Goal: Find specific page/section: Find specific page/section

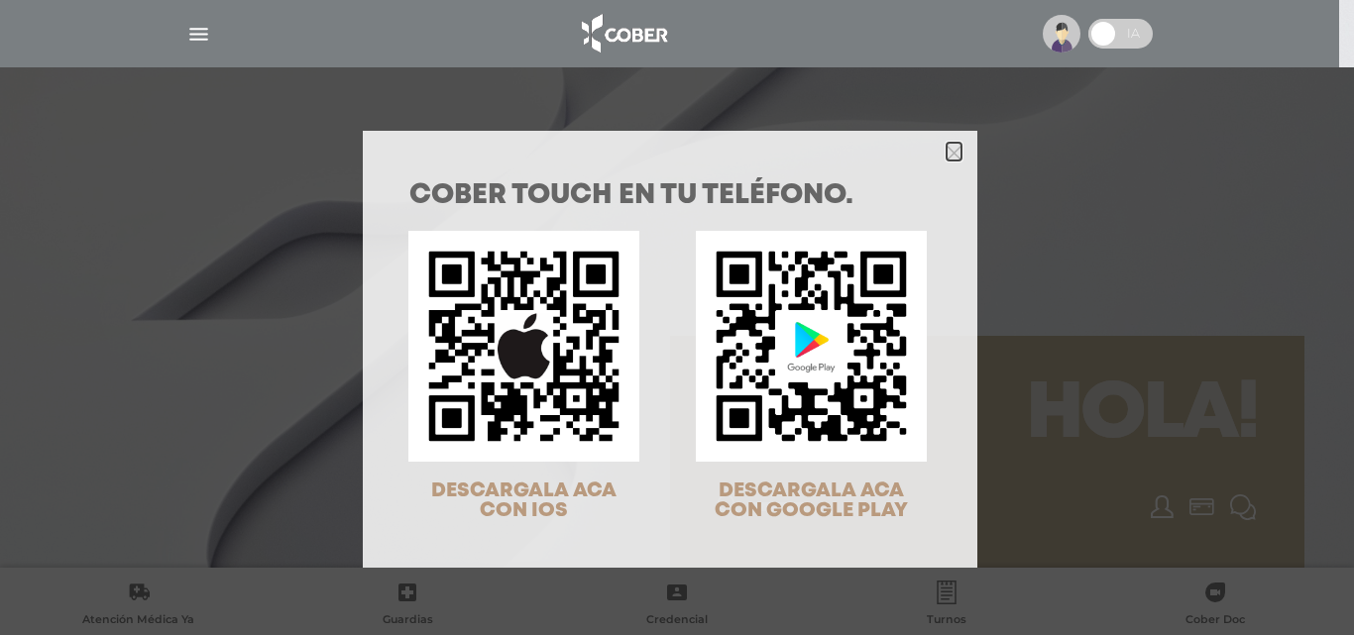
click at [947, 150] on polygon "Close" at bounding box center [954, 153] width 15 height 15
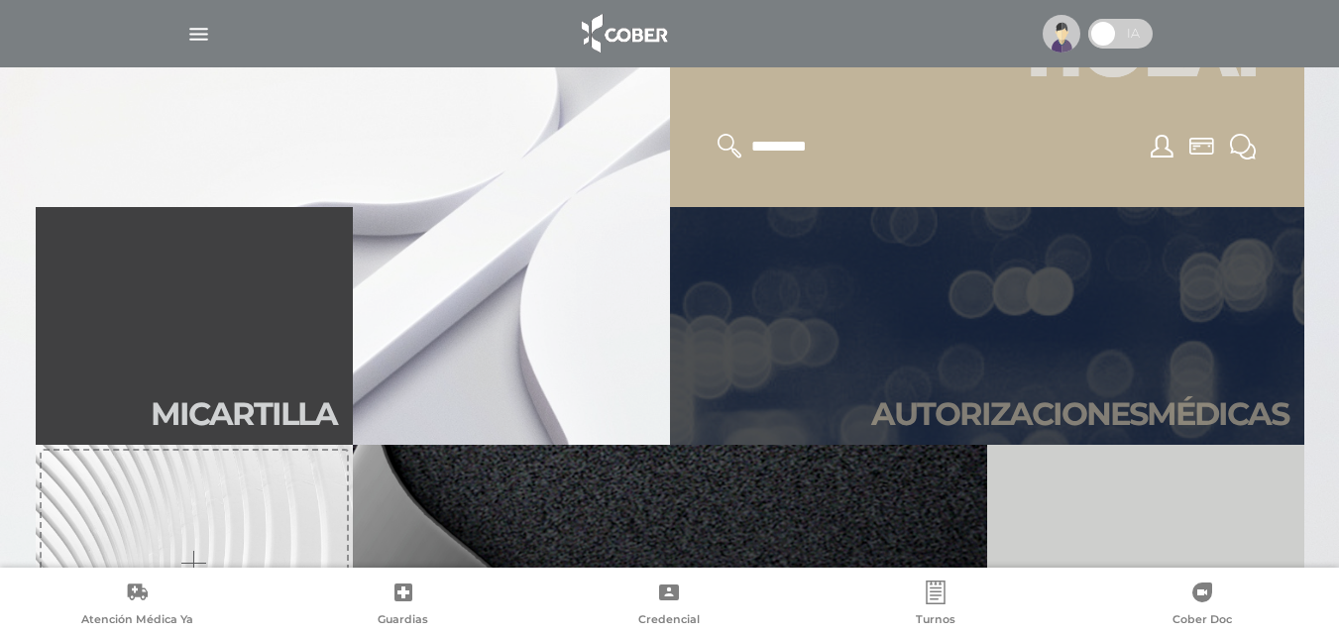
scroll to position [397, 0]
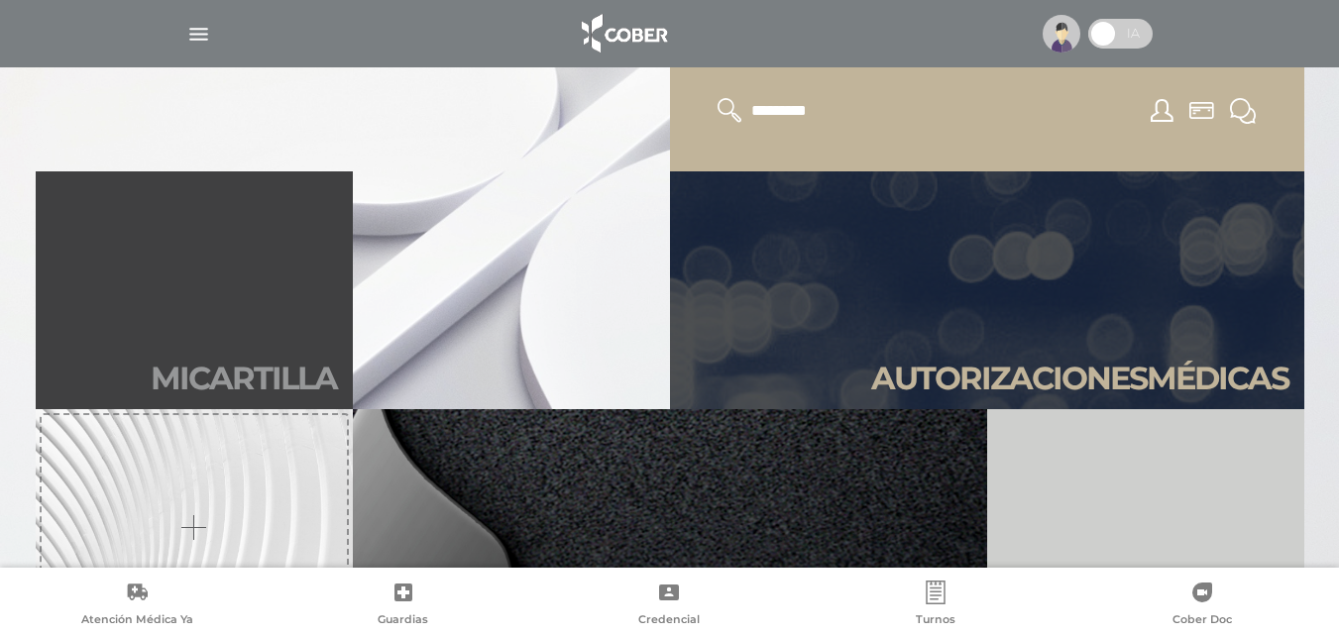
click at [213, 335] on link "Mi car tilla" at bounding box center [194, 290] width 317 height 238
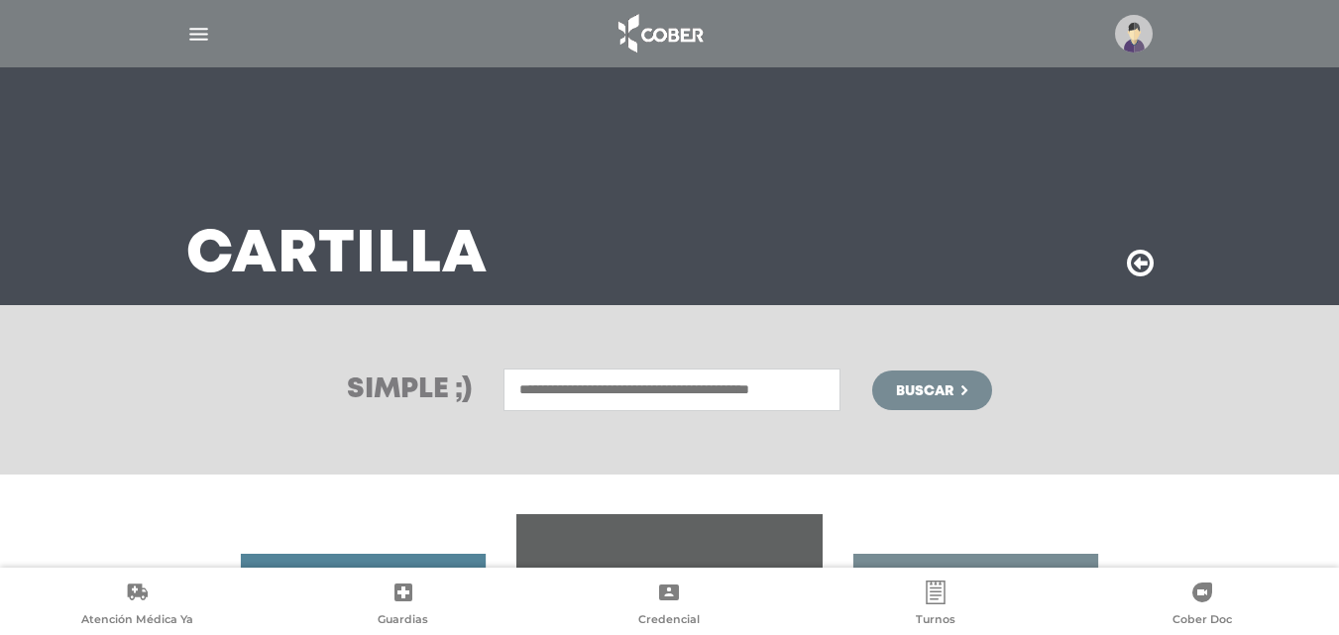
click at [535, 394] on input "text" at bounding box center [672, 390] width 337 height 43
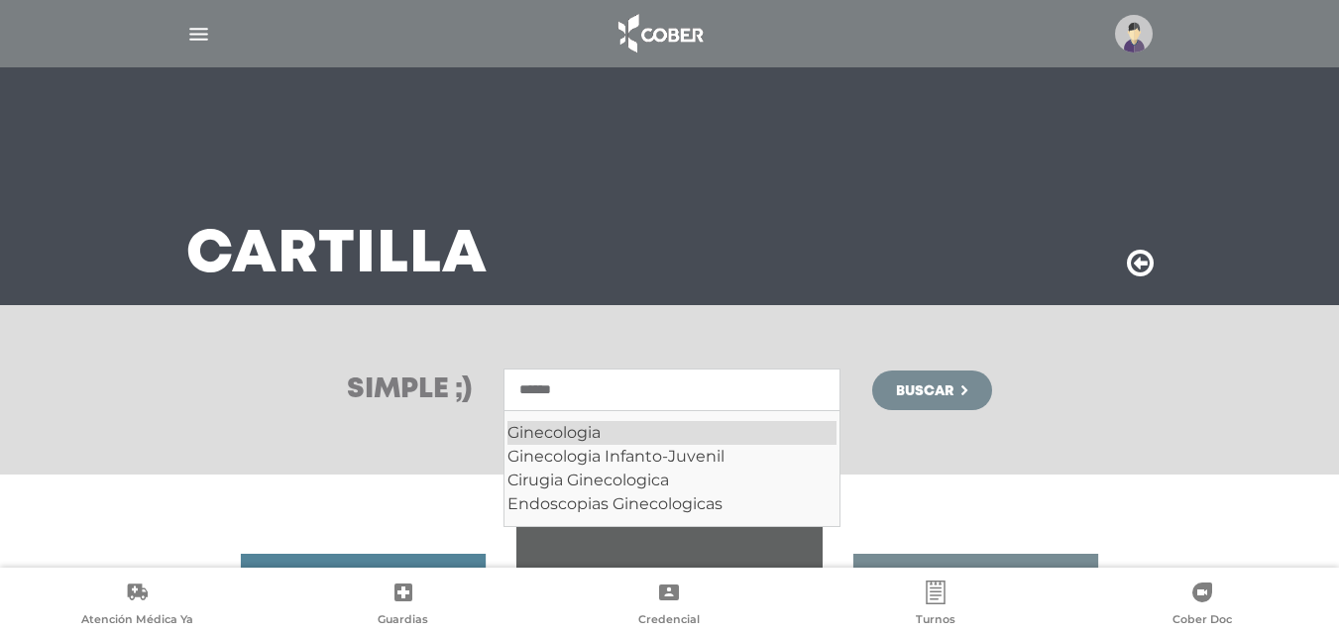
click at [571, 424] on div "Ginecologia" at bounding box center [672, 433] width 329 height 24
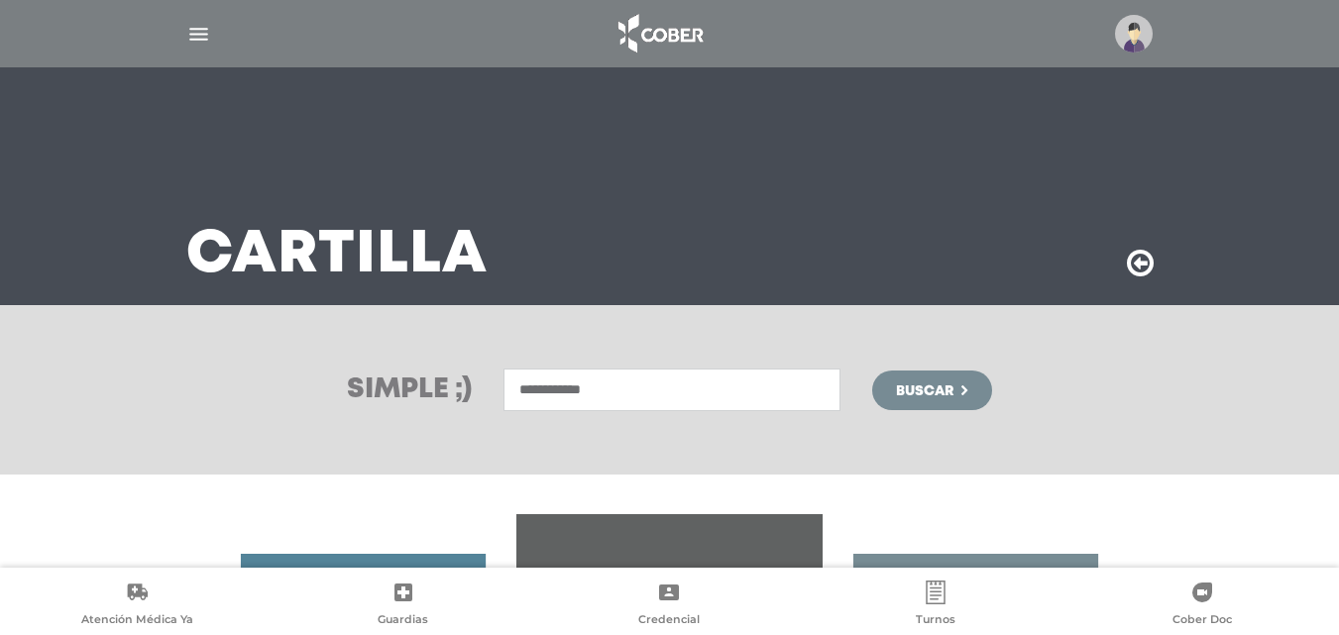
scroll to position [99, 0]
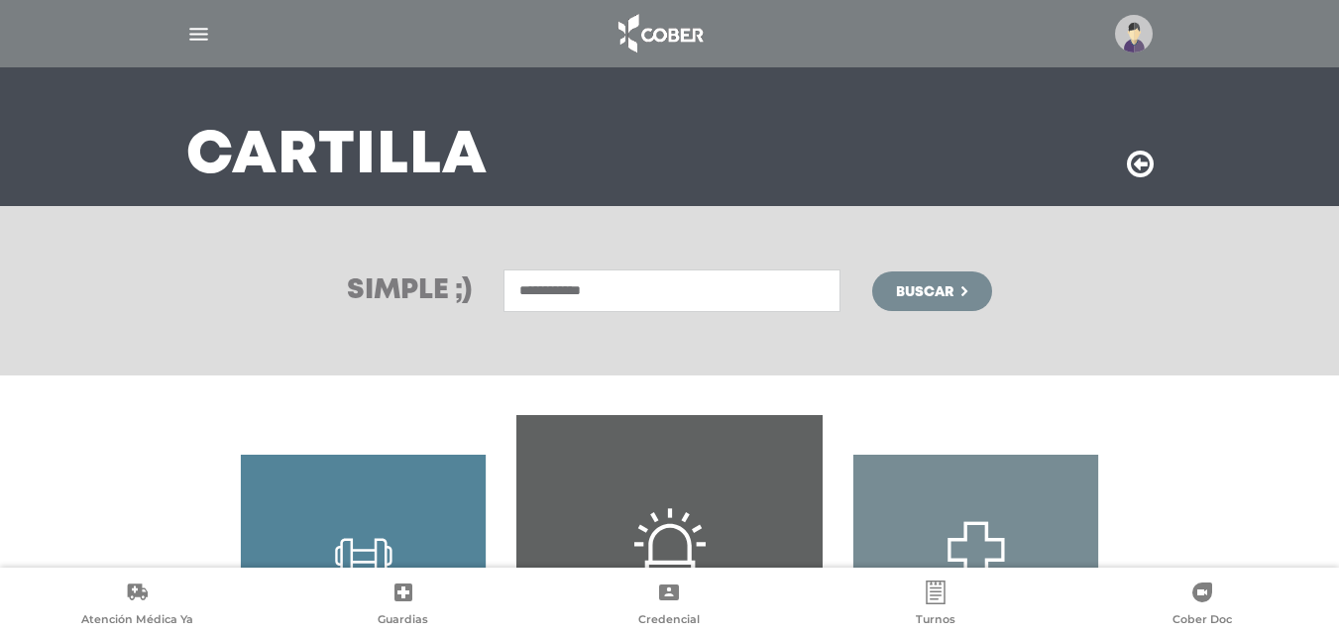
type input "**********"
click at [934, 287] on span "Buscar" at bounding box center [924, 292] width 57 height 14
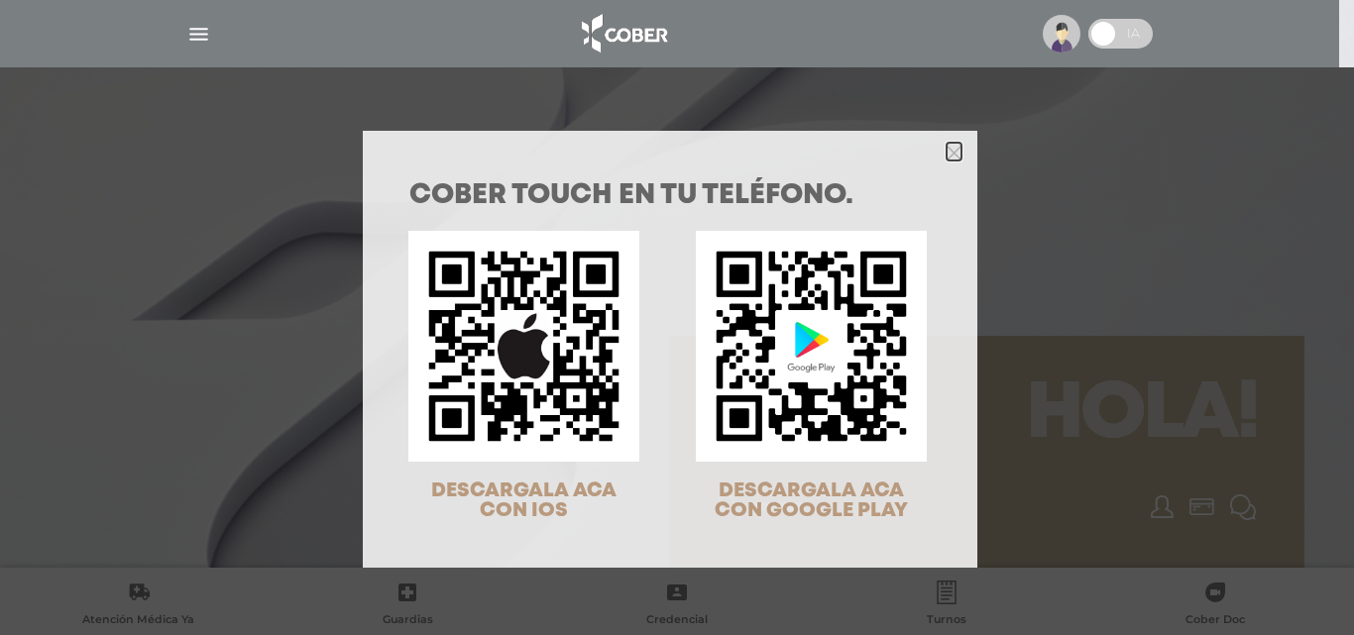
click at [950, 150] on polygon "Close" at bounding box center [954, 153] width 15 height 15
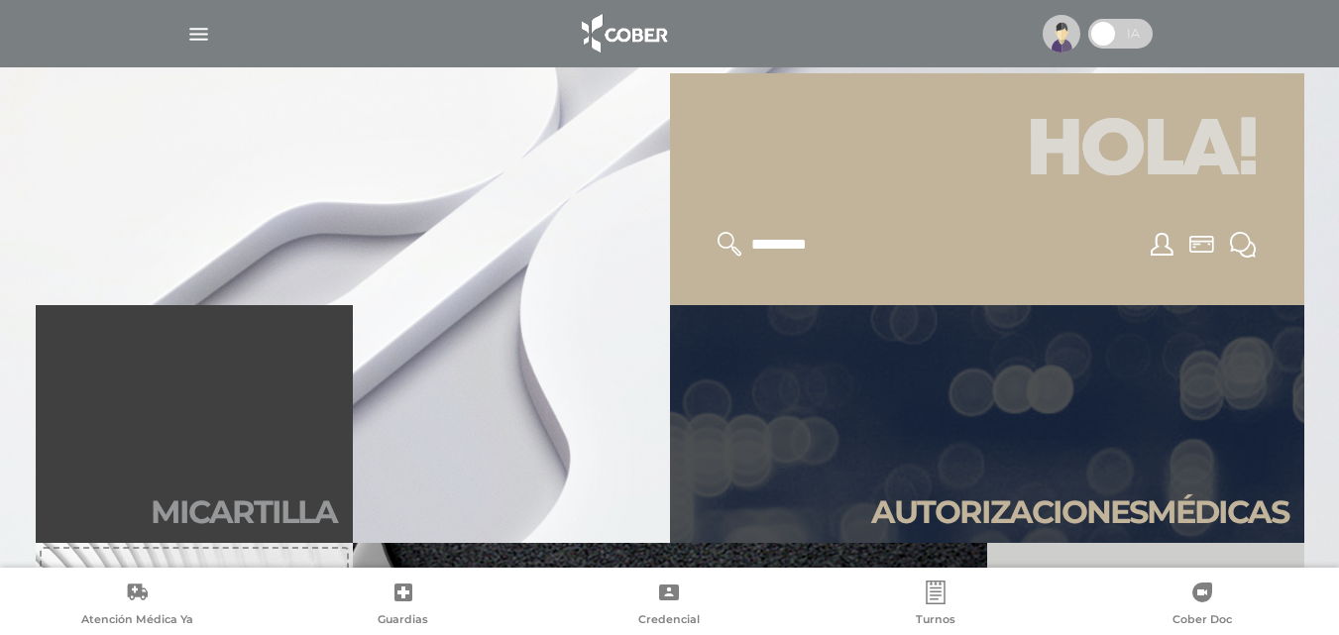
scroll to position [297, 0]
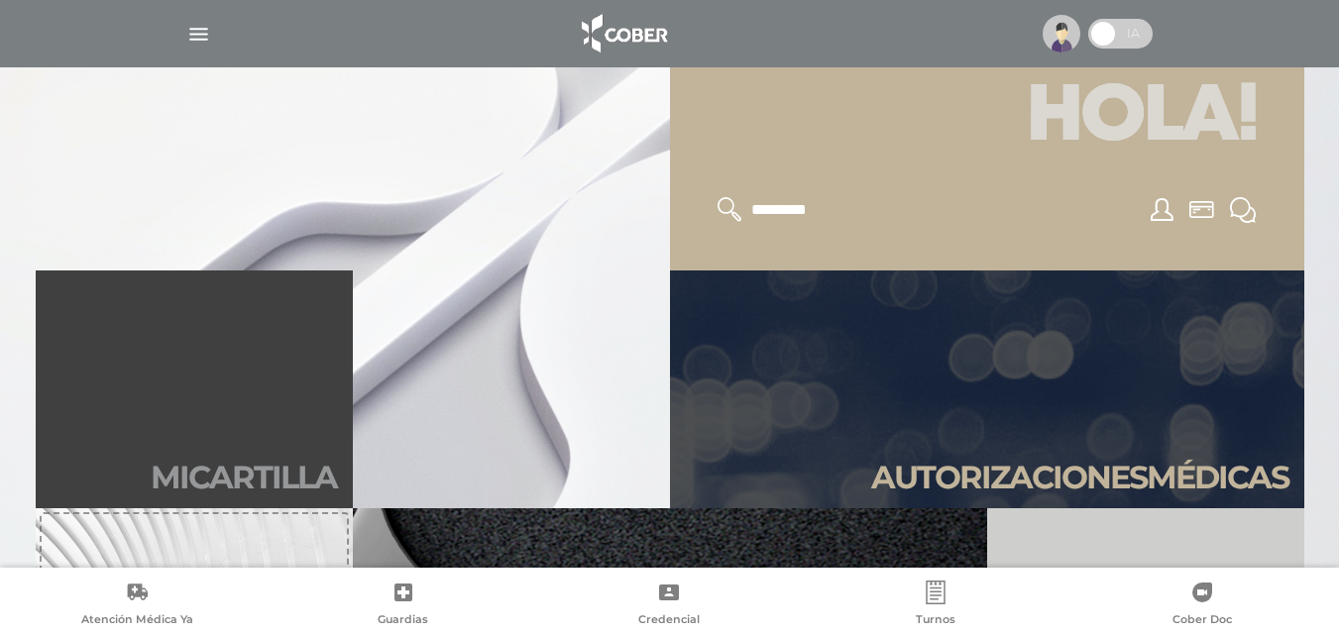
click at [230, 408] on link "Mi car tilla" at bounding box center [194, 390] width 317 height 238
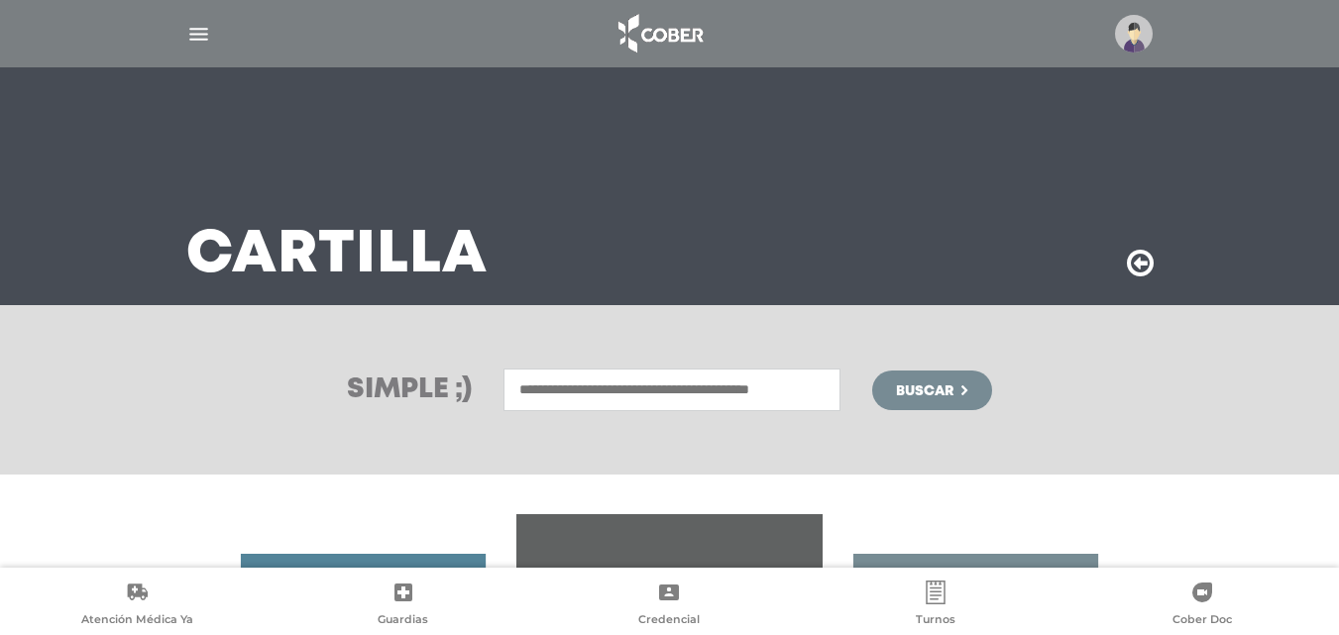
click at [569, 393] on input "text" at bounding box center [672, 390] width 337 height 43
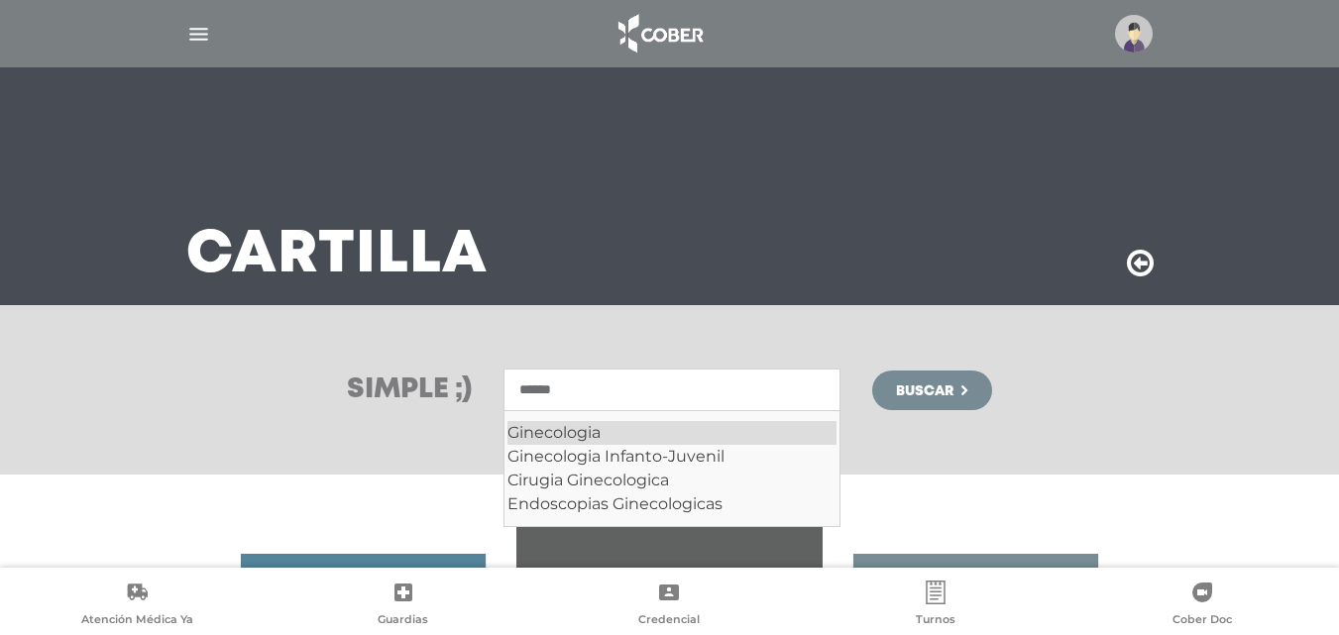
click at [567, 429] on div "Ginecologia" at bounding box center [672, 433] width 329 height 24
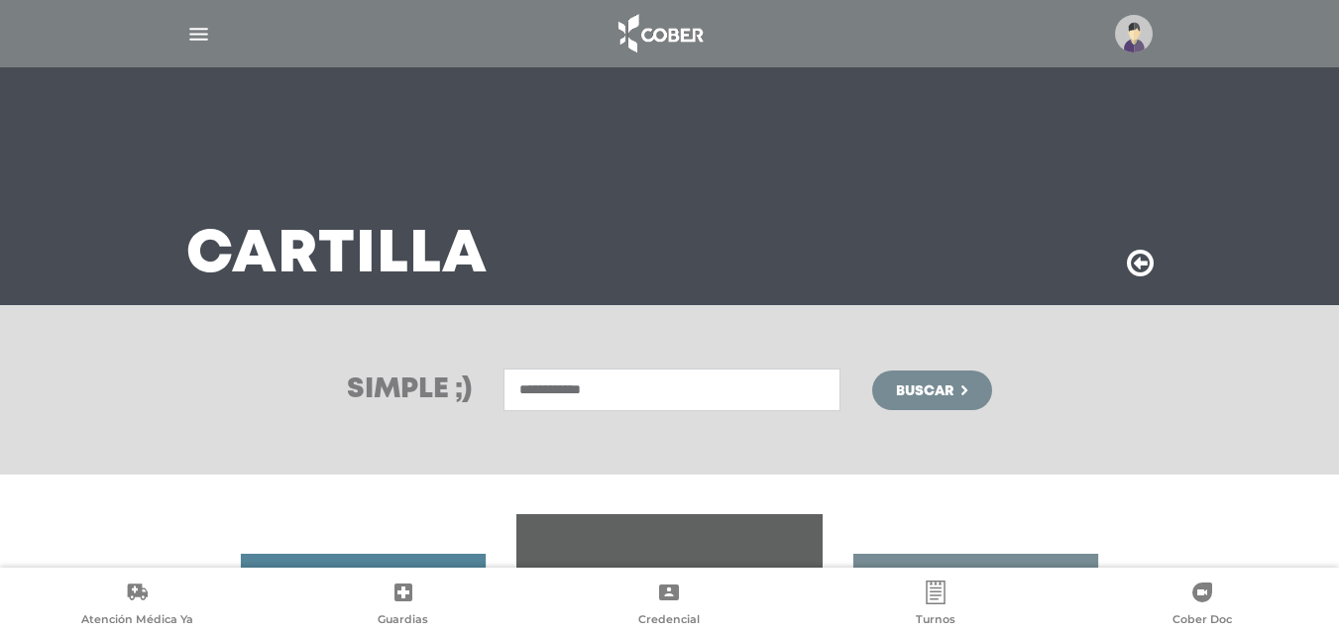
type input "**********"
click at [911, 385] on span "Buscar" at bounding box center [924, 392] width 57 height 14
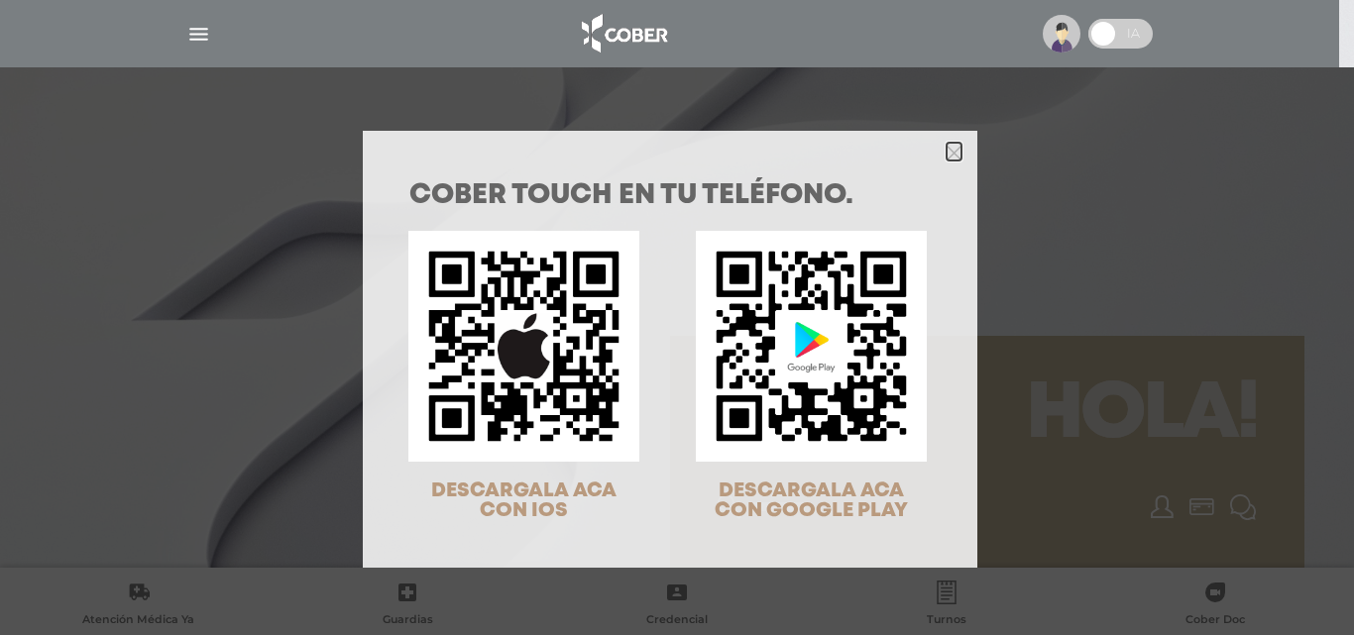
click at [947, 153] on polygon "Close" at bounding box center [954, 153] width 15 height 15
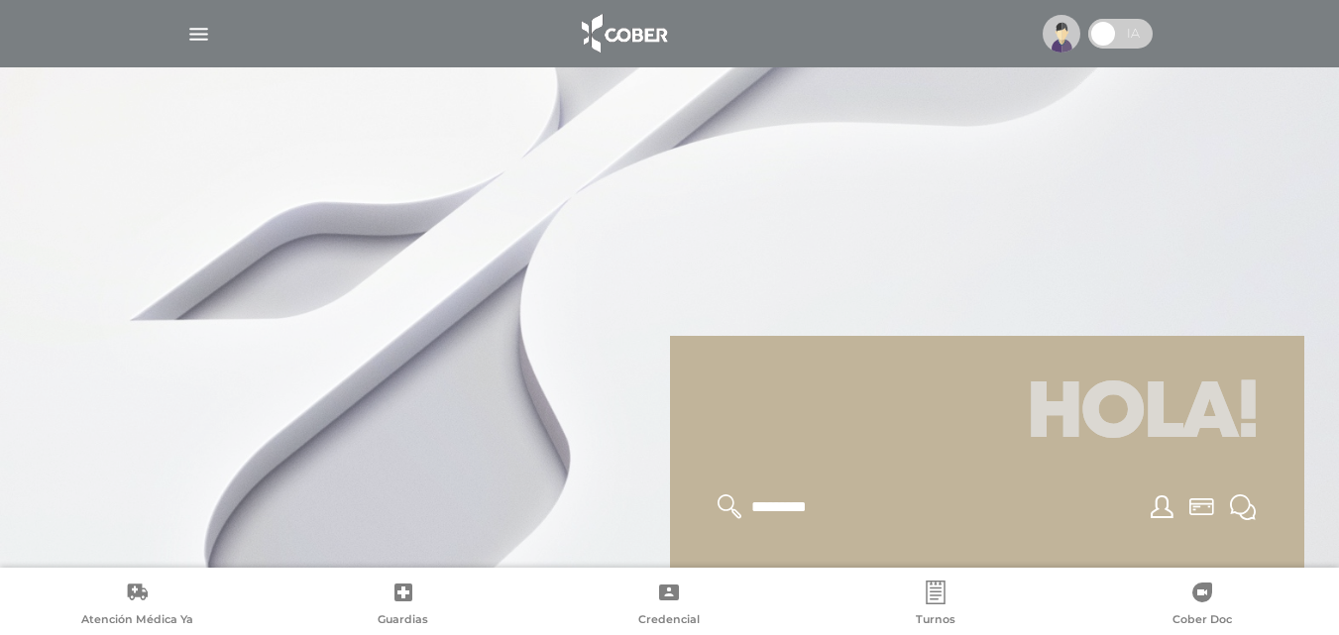
click at [994, 253] on div at bounding box center [669, 317] width 1339 height 635
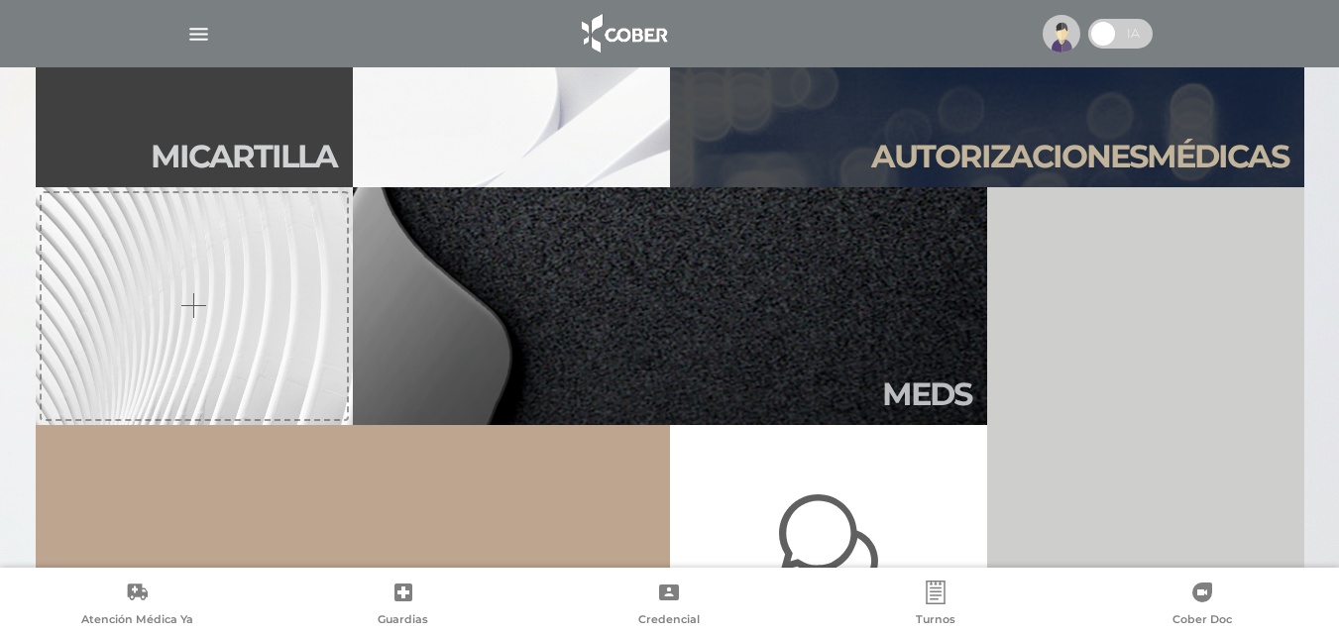
scroll to position [397, 0]
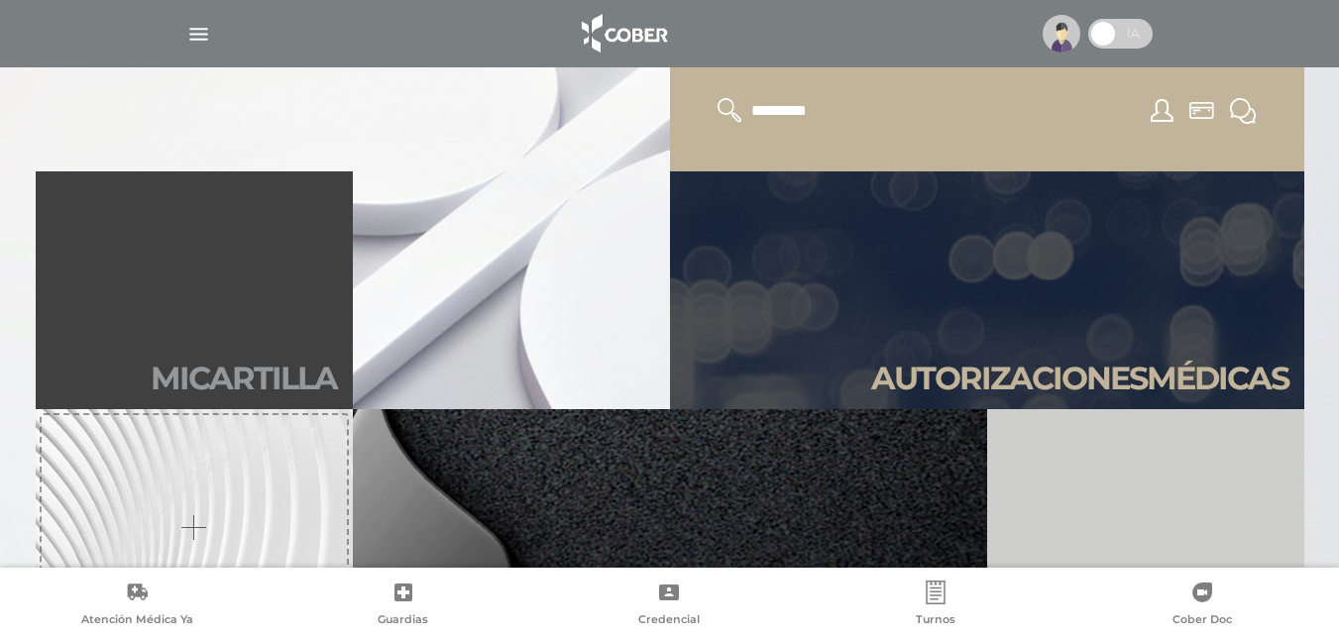
click at [231, 352] on link "Mi car tilla" at bounding box center [194, 290] width 317 height 238
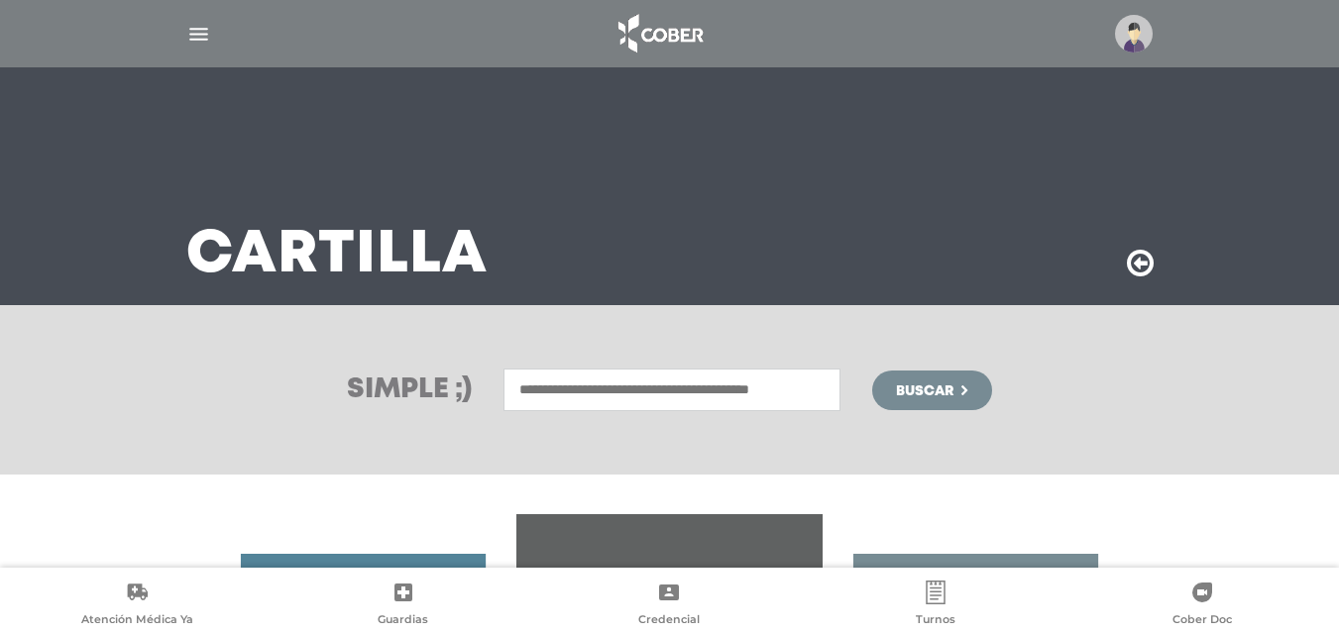
click at [544, 390] on input "text" at bounding box center [672, 390] width 337 height 43
type input "*"
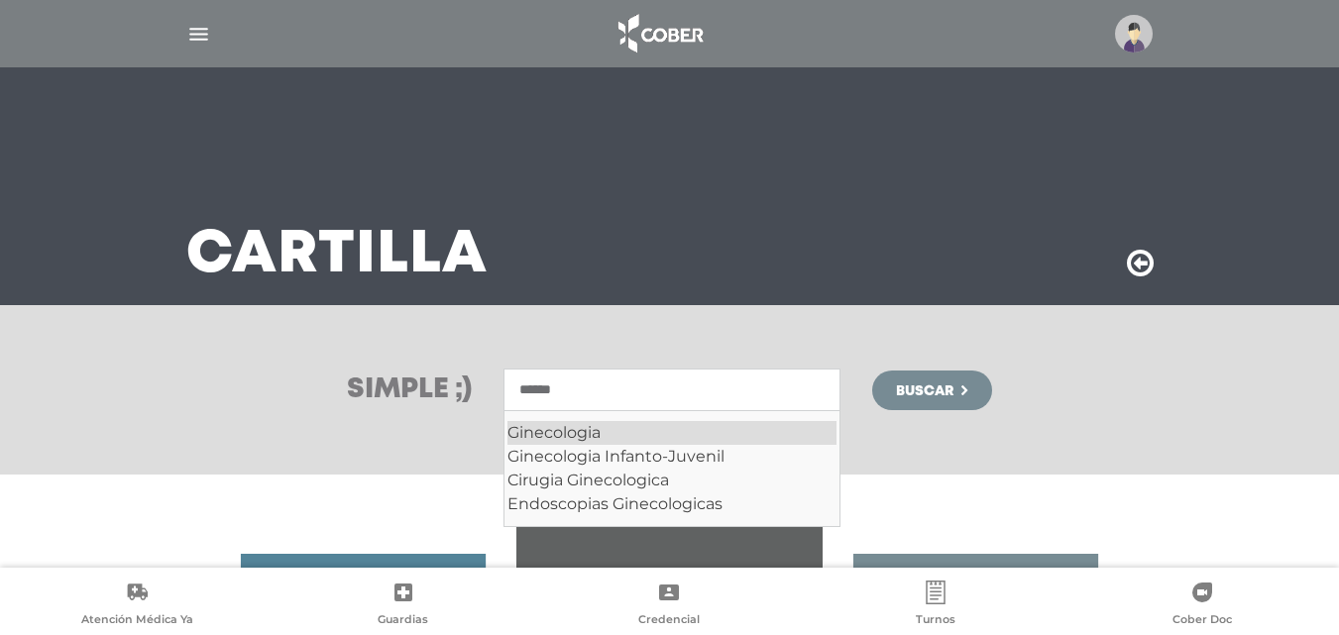
click at [531, 429] on div "Ginecologia" at bounding box center [672, 433] width 329 height 24
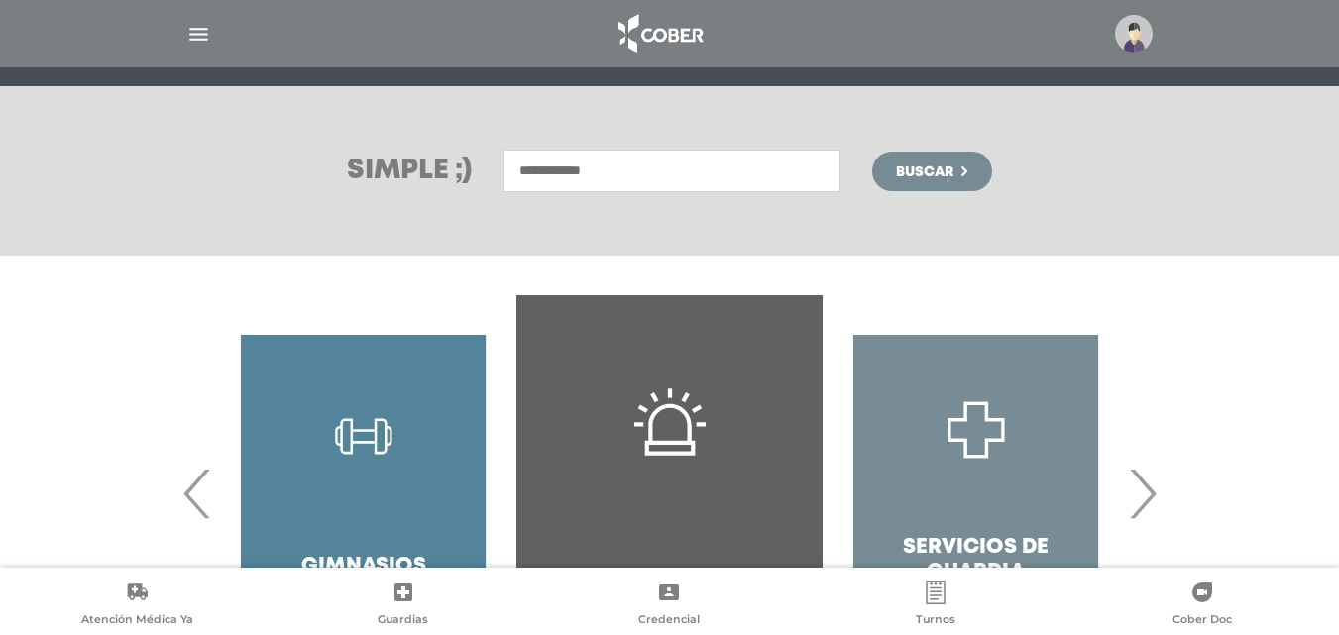
scroll to position [99, 0]
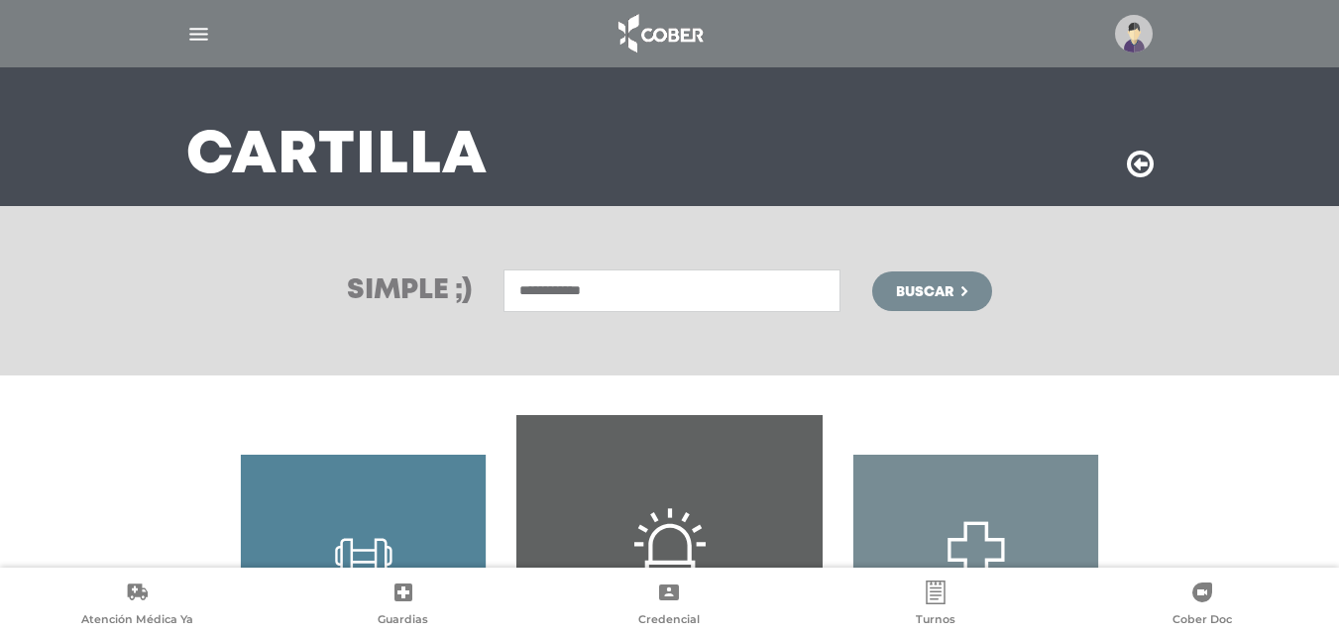
type input "**********"
click at [916, 285] on span "Buscar" at bounding box center [924, 292] width 57 height 14
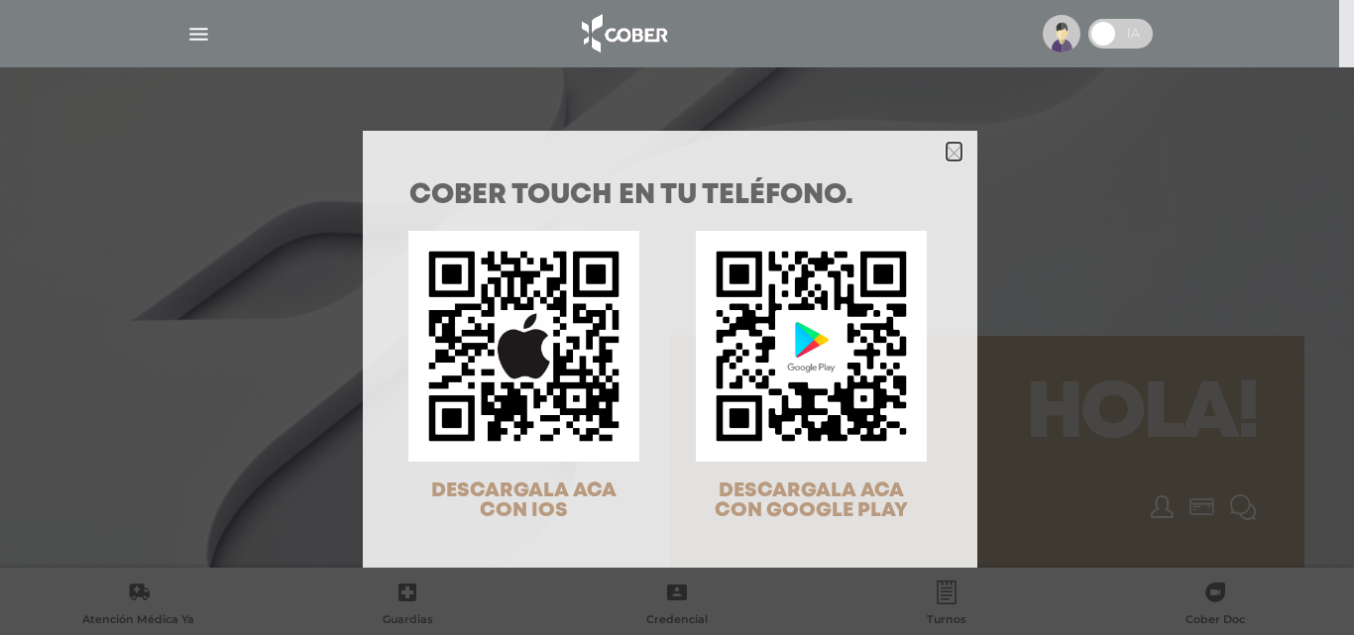
click at [947, 149] on icon "Close" at bounding box center [954, 153] width 15 height 15
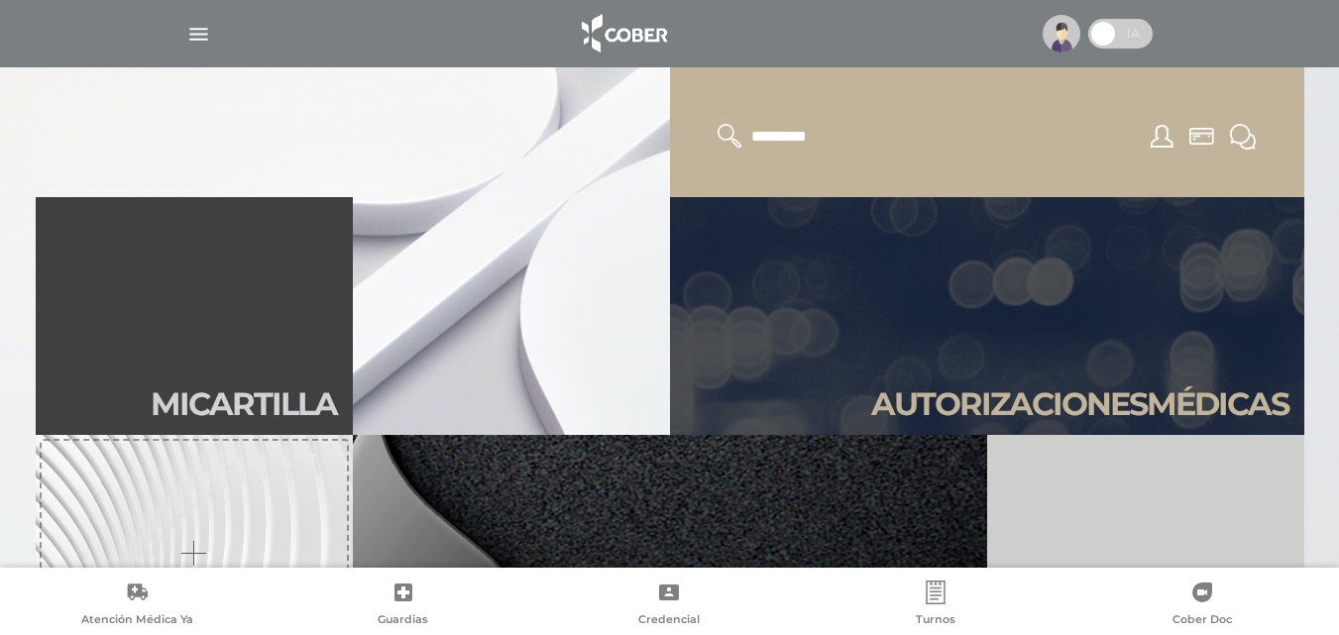
scroll to position [397, 0]
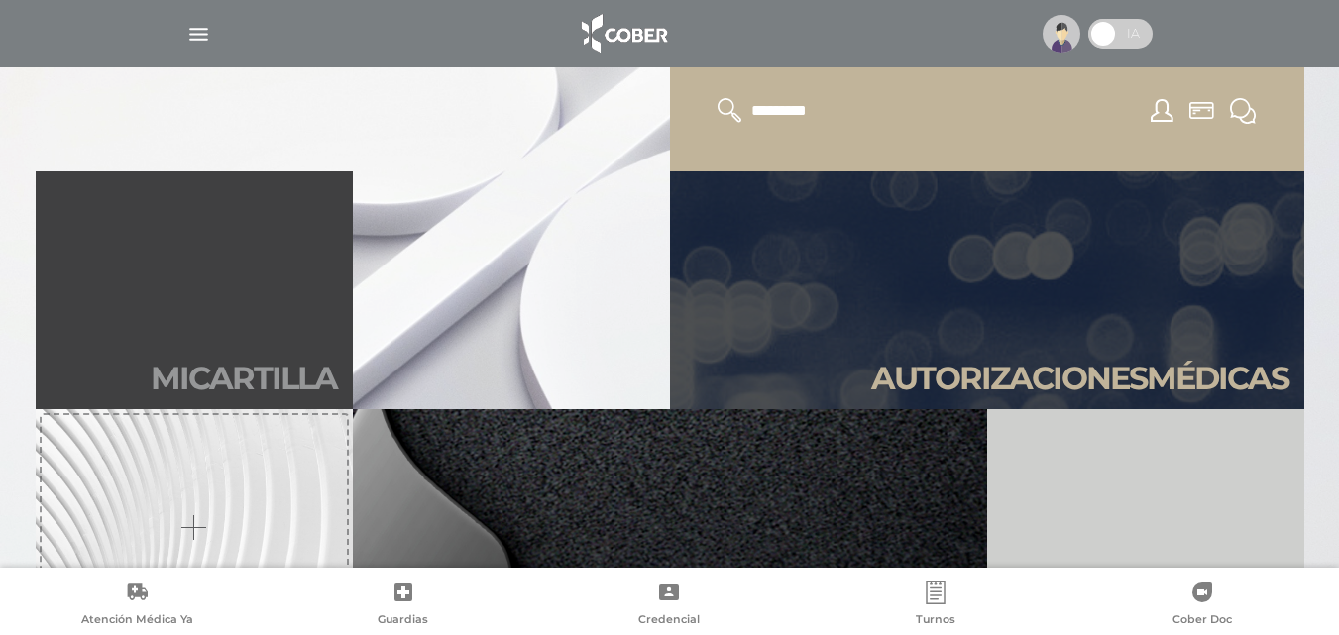
click at [219, 380] on h2 "Mi car tilla" at bounding box center [244, 379] width 186 height 38
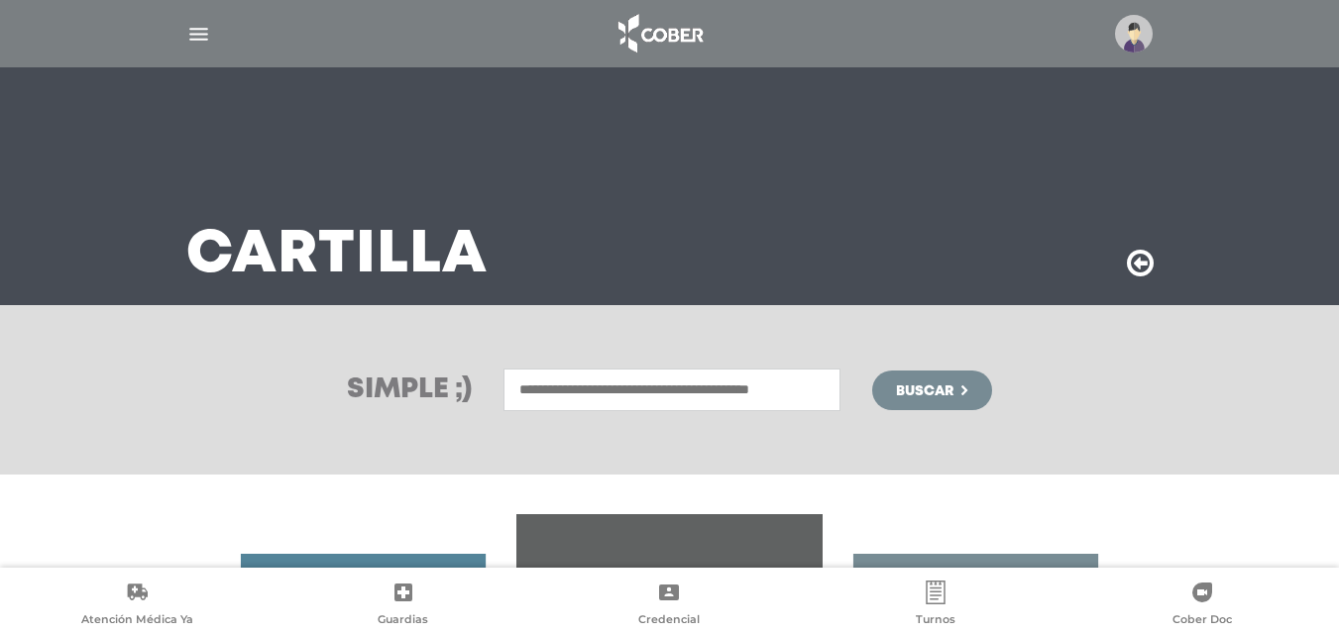
click at [552, 399] on input "text" at bounding box center [672, 390] width 337 height 43
type input "*"
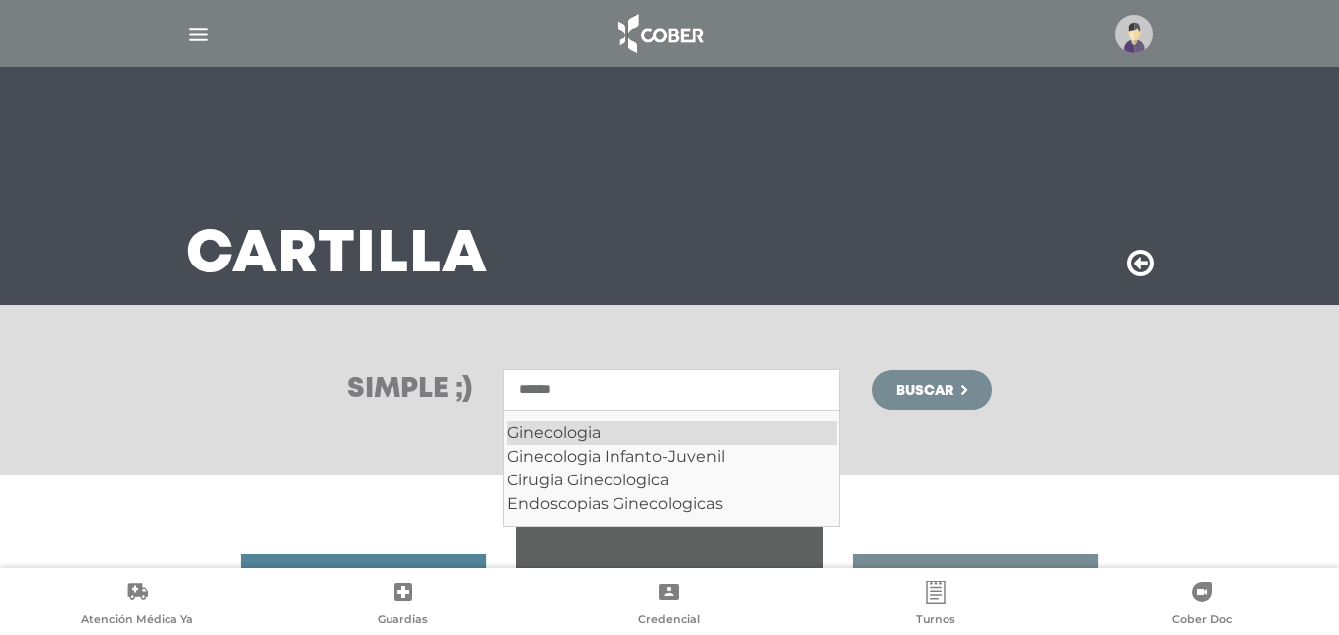
click at [558, 423] on div "Ginecologia" at bounding box center [672, 433] width 329 height 24
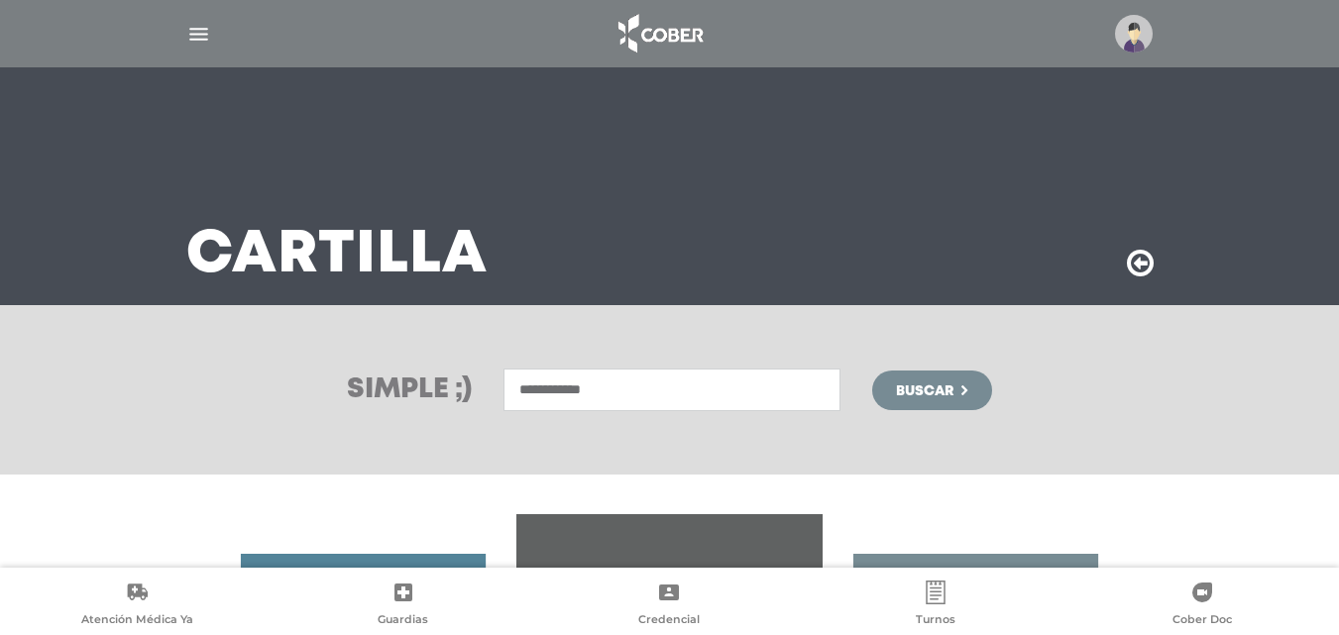
type input "**********"
click at [922, 390] on span "Buscar" at bounding box center [924, 392] width 57 height 14
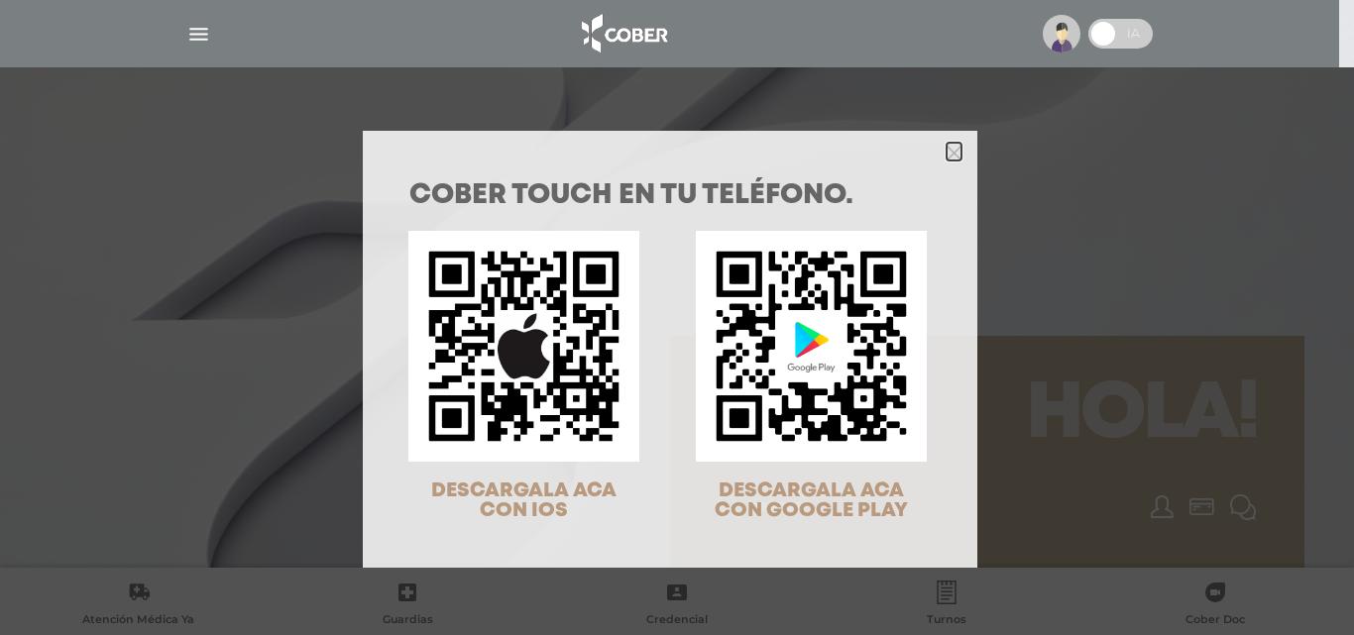
click at [947, 148] on icon "Close" at bounding box center [954, 153] width 15 height 15
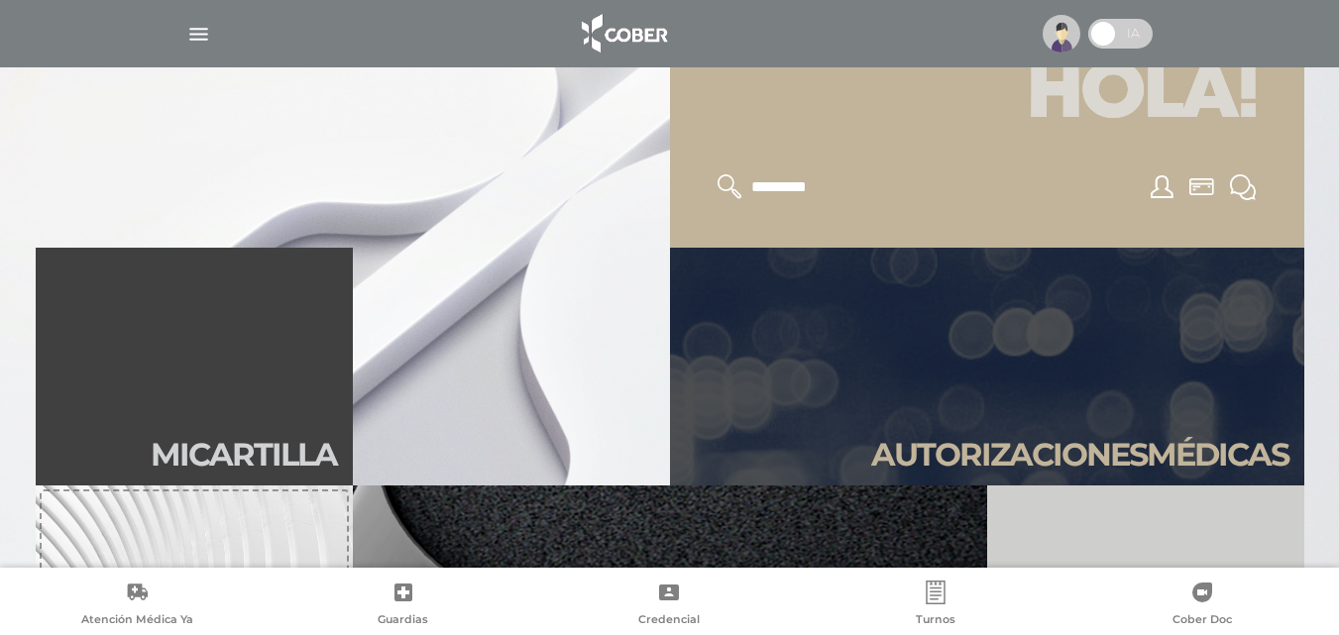
scroll to position [397, 0]
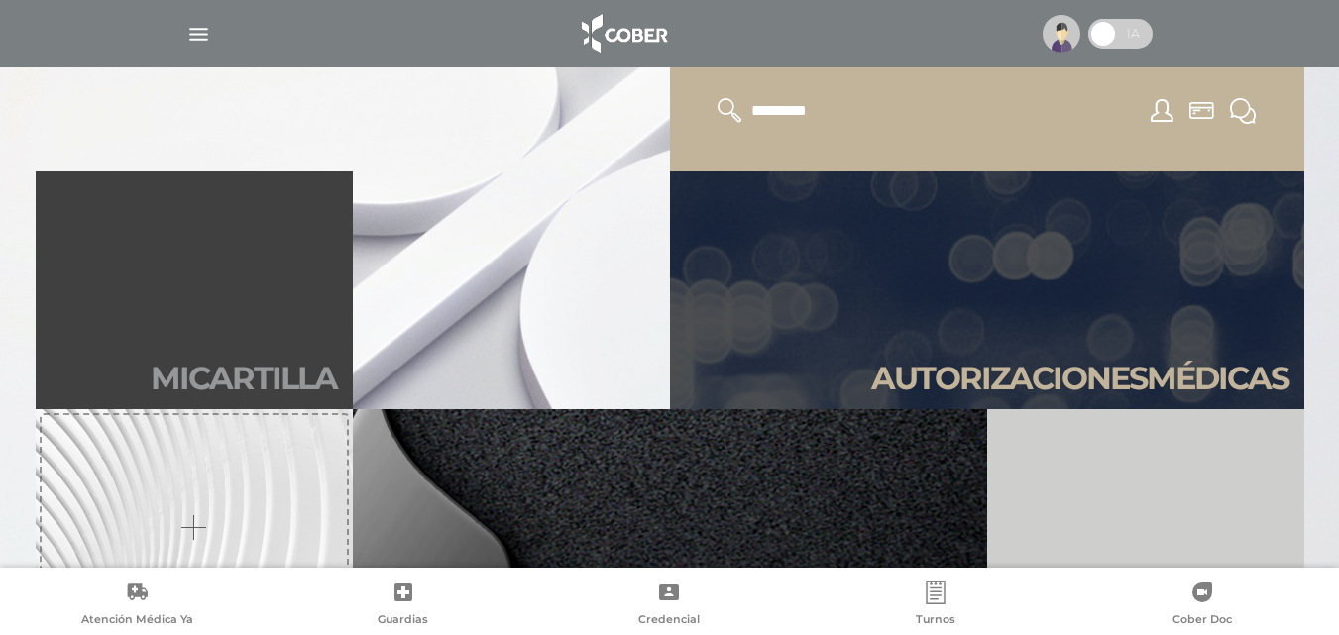
click at [287, 376] on h2 "Mi car tilla" at bounding box center [244, 379] width 186 height 38
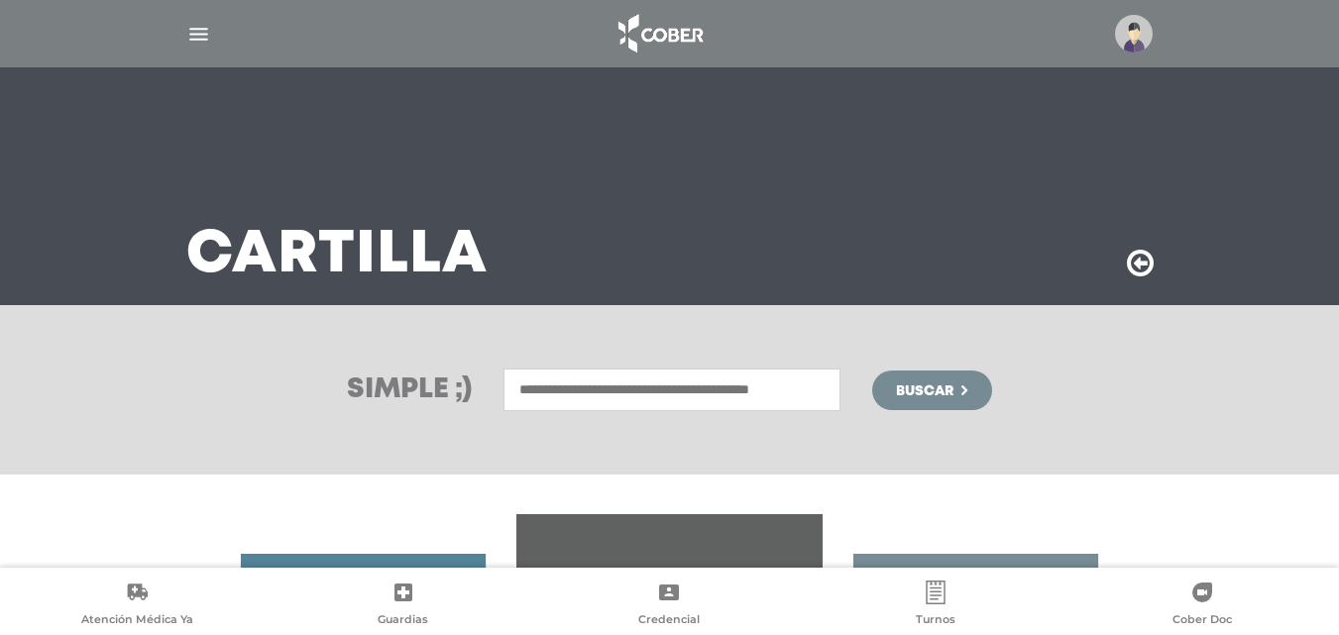
click at [539, 391] on input "text" at bounding box center [672, 390] width 337 height 43
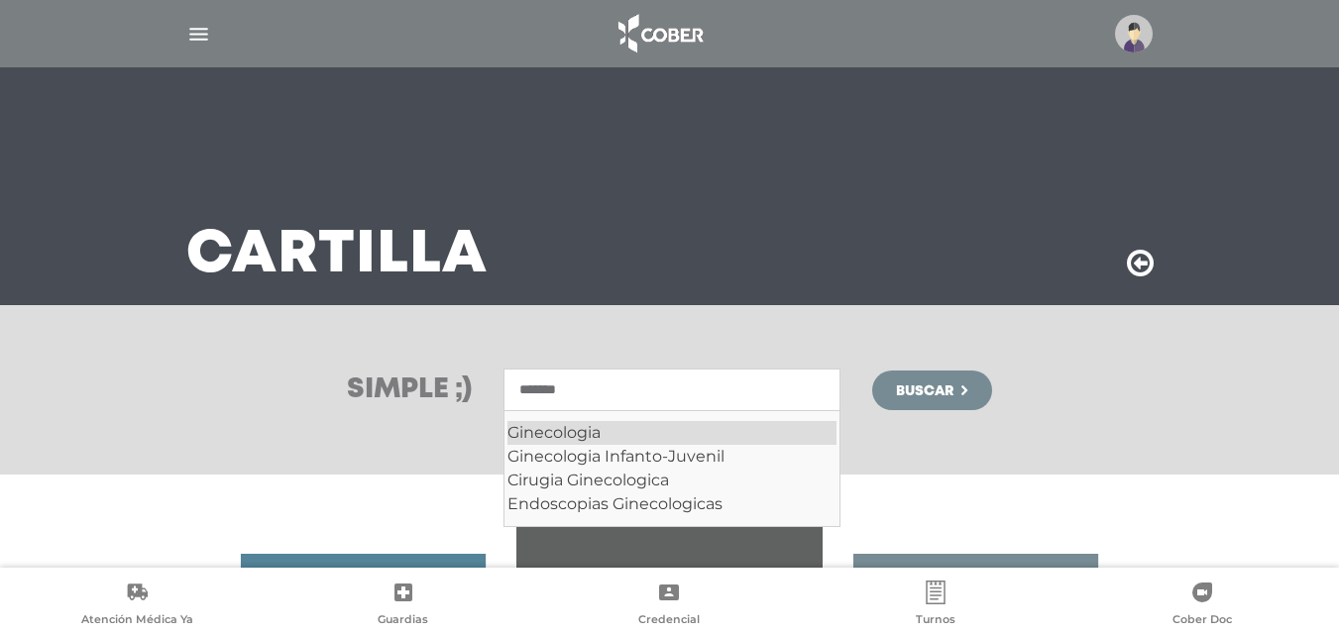
click at [553, 431] on div "Ginecologia" at bounding box center [672, 433] width 329 height 24
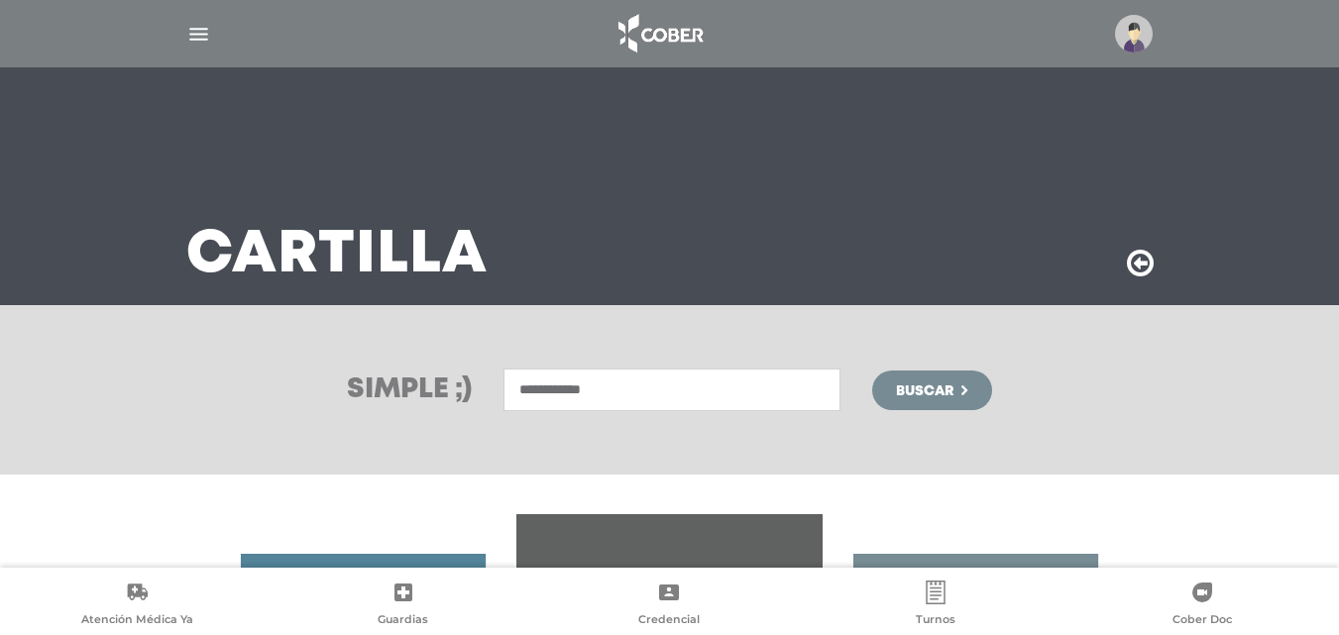
type input "**********"
click at [914, 390] on span "Buscar" at bounding box center [924, 392] width 57 height 14
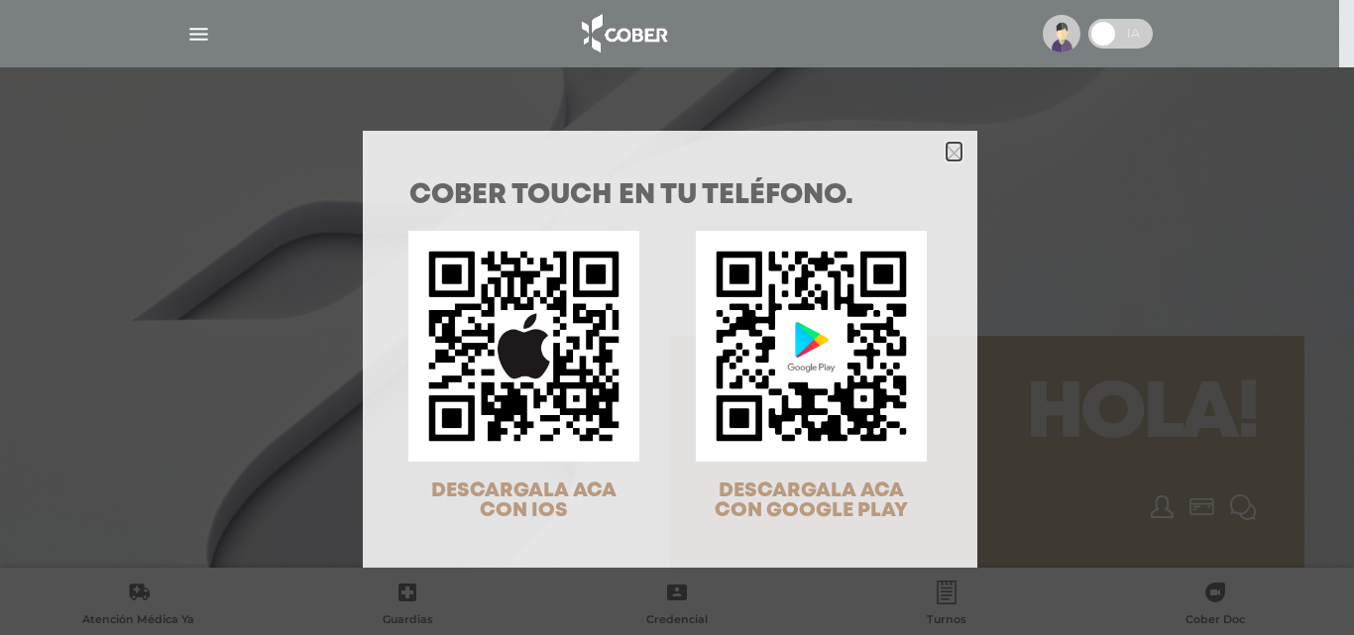
click at [952, 154] on icon "Close" at bounding box center [954, 153] width 15 height 15
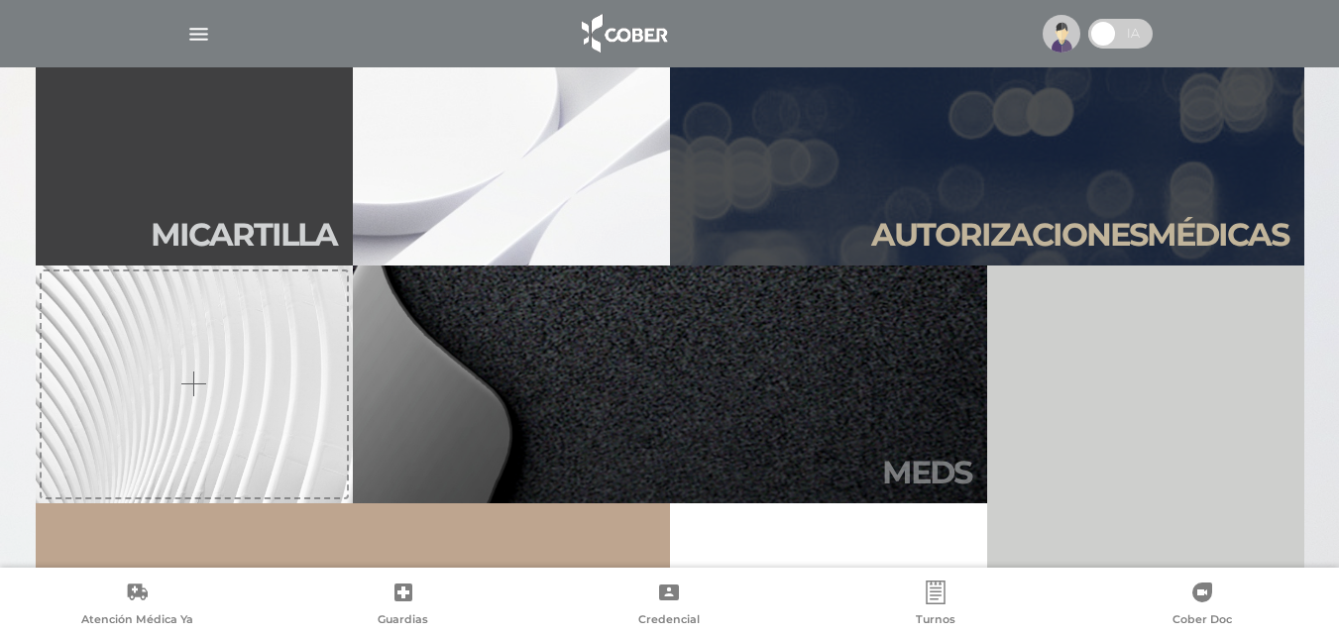
scroll to position [595, 0]
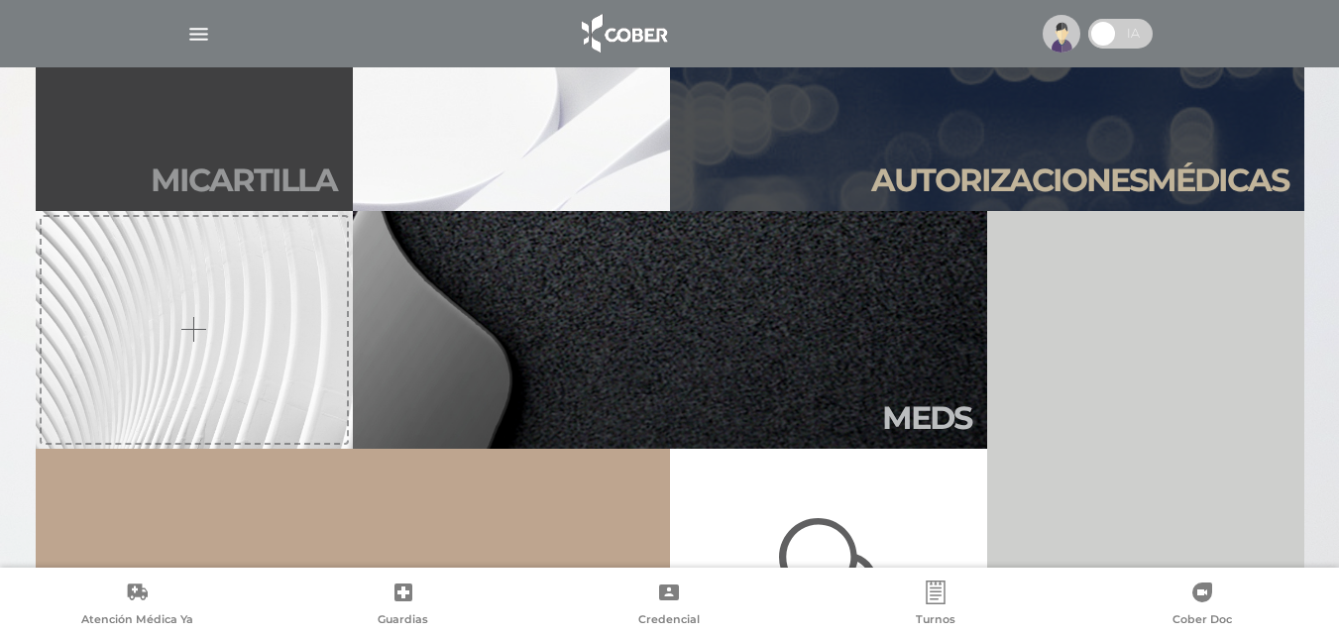
click at [227, 181] on h2 "Mi car tilla" at bounding box center [244, 181] width 186 height 38
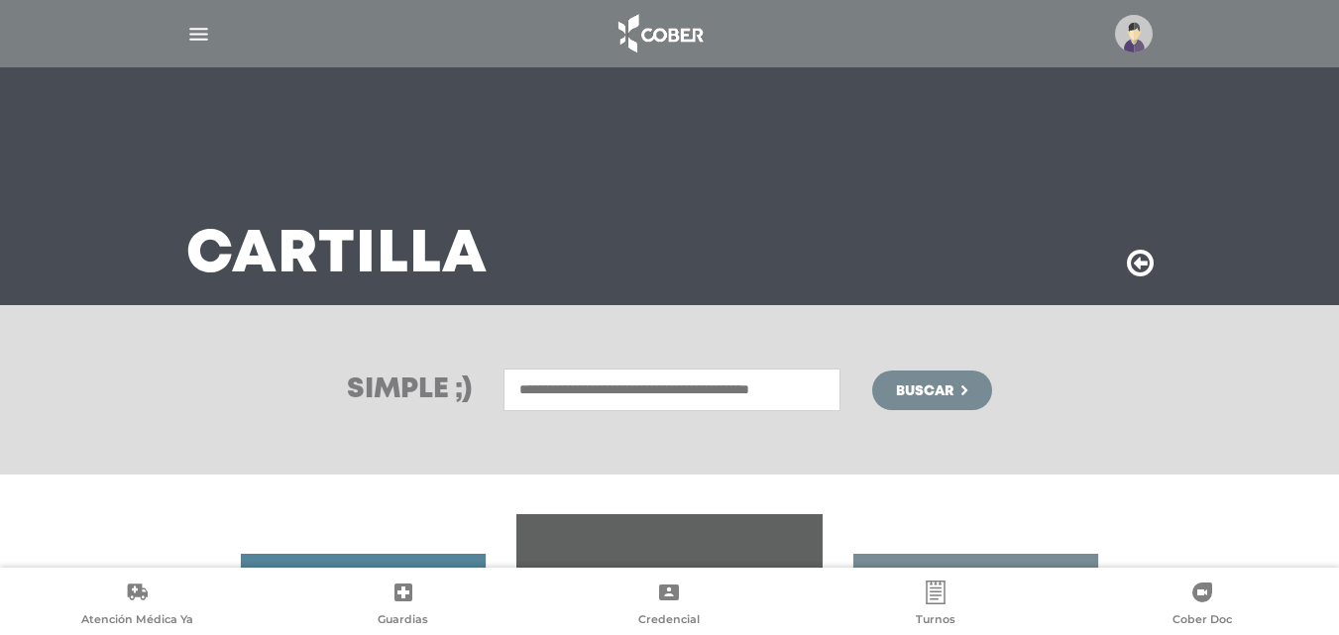
click at [549, 390] on input "text" at bounding box center [672, 390] width 337 height 43
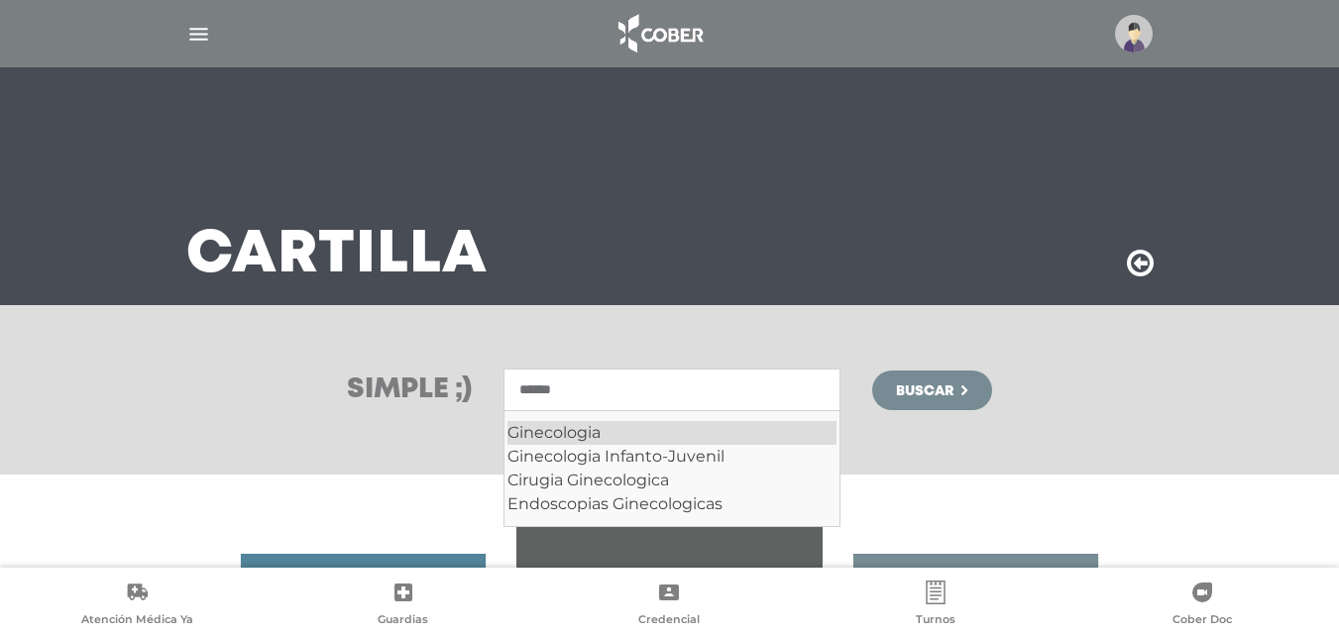
click at [572, 432] on div "Ginecologia" at bounding box center [672, 433] width 329 height 24
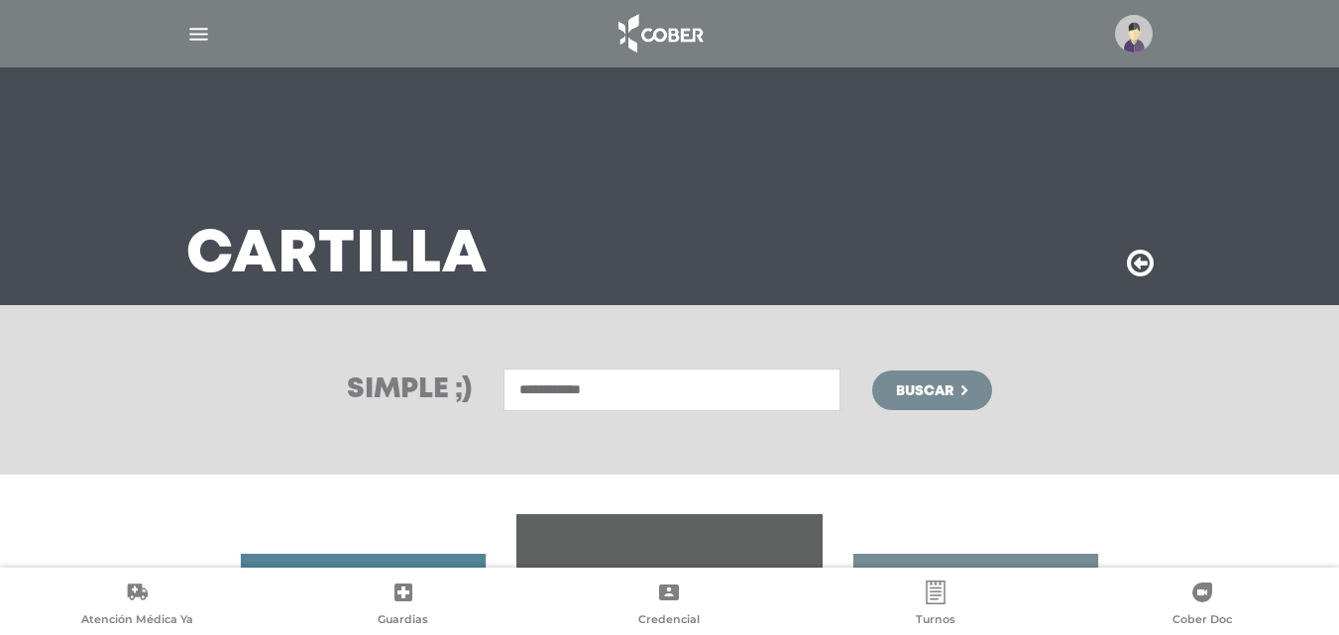
type input "**********"
click at [932, 385] on span "Buscar" at bounding box center [924, 392] width 57 height 14
